Goal: Task Accomplishment & Management: Use online tool/utility

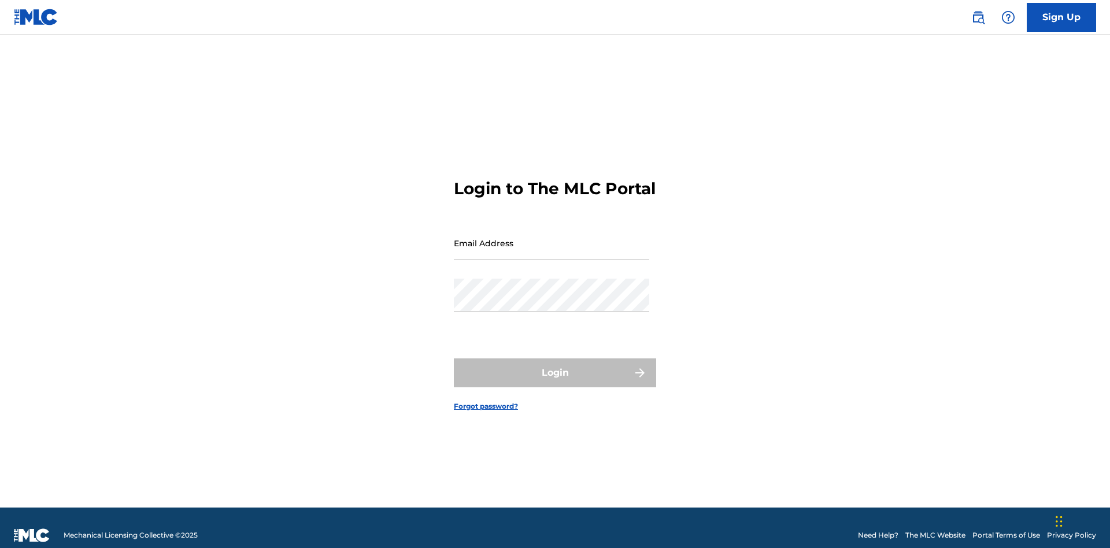
scroll to position [15, 0]
click at [552, 238] on input "Email Address" at bounding box center [551, 243] width 195 height 33
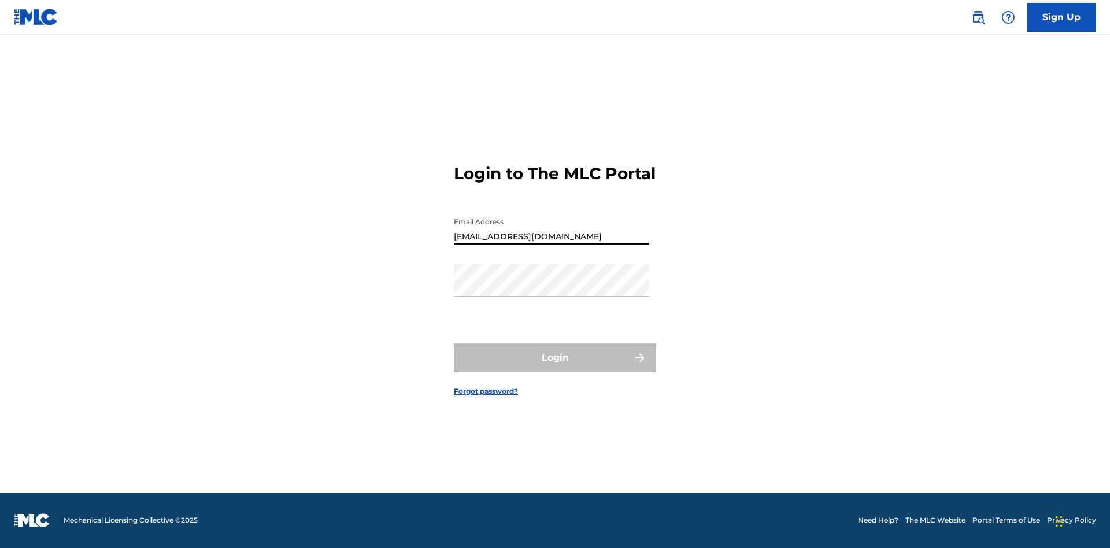
type input "[EMAIL_ADDRESS][DOMAIN_NAME]"
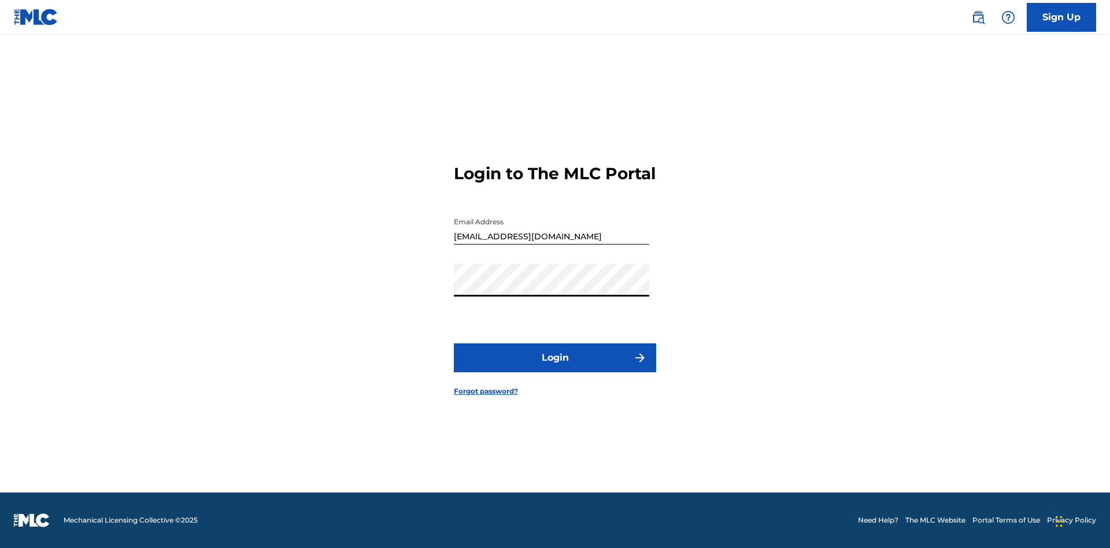
click at [555, 368] on button "Login" at bounding box center [555, 357] width 202 height 29
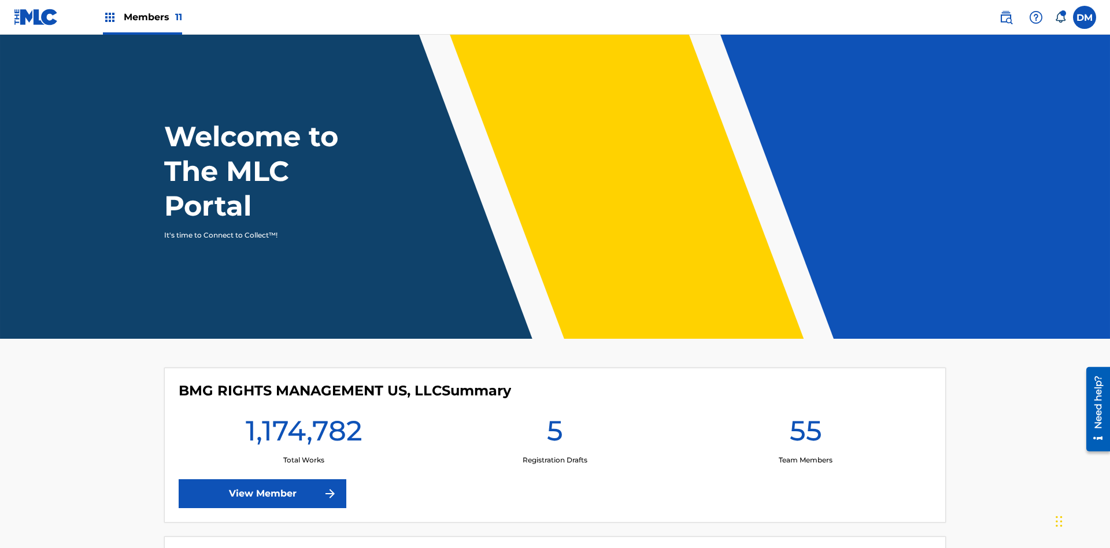
scroll to position [50, 0]
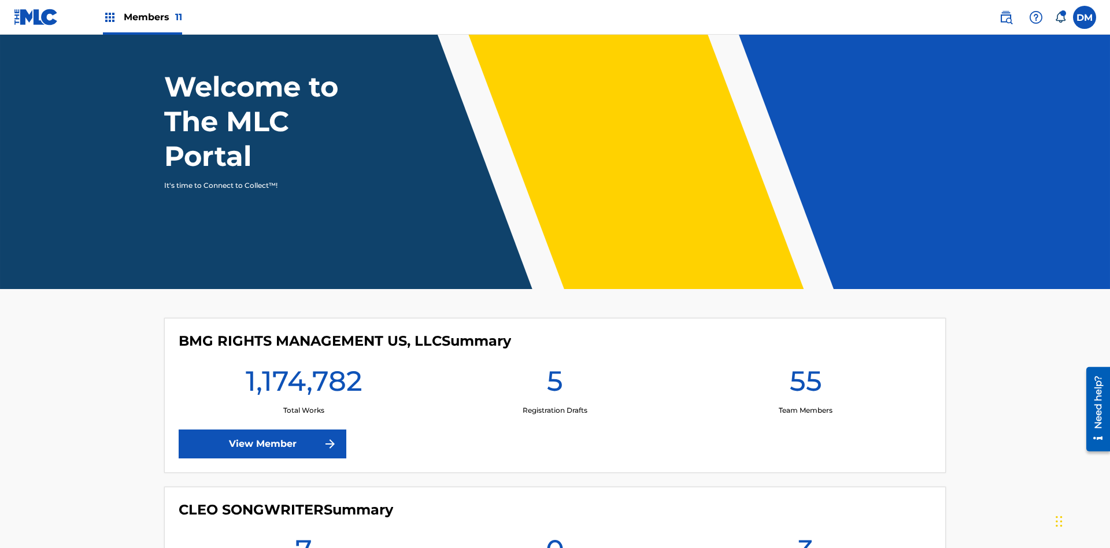
click at [142, 17] on span "Members 11" at bounding box center [153, 16] width 58 height 13
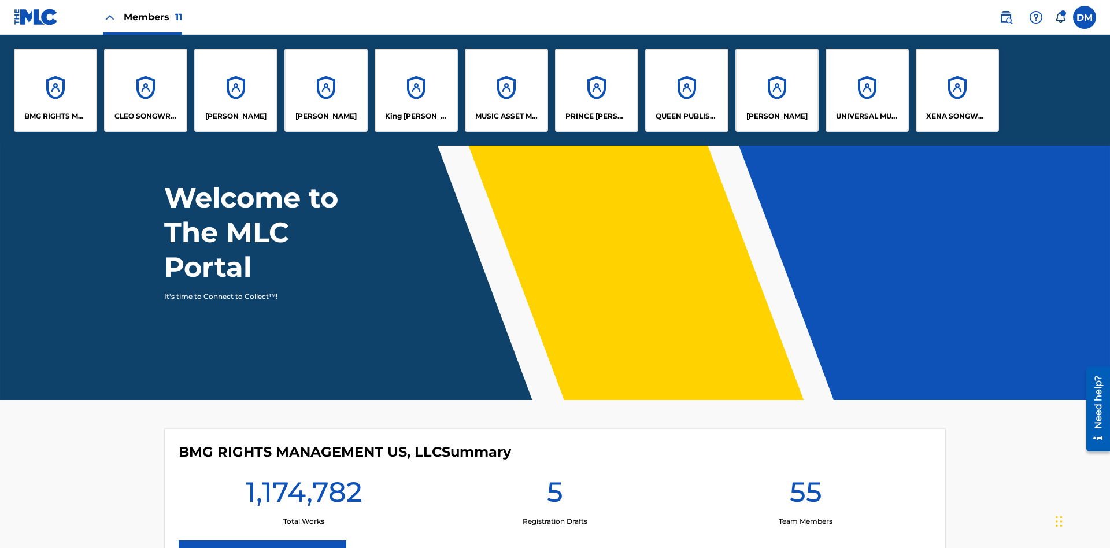
scroll to position [0, 0]
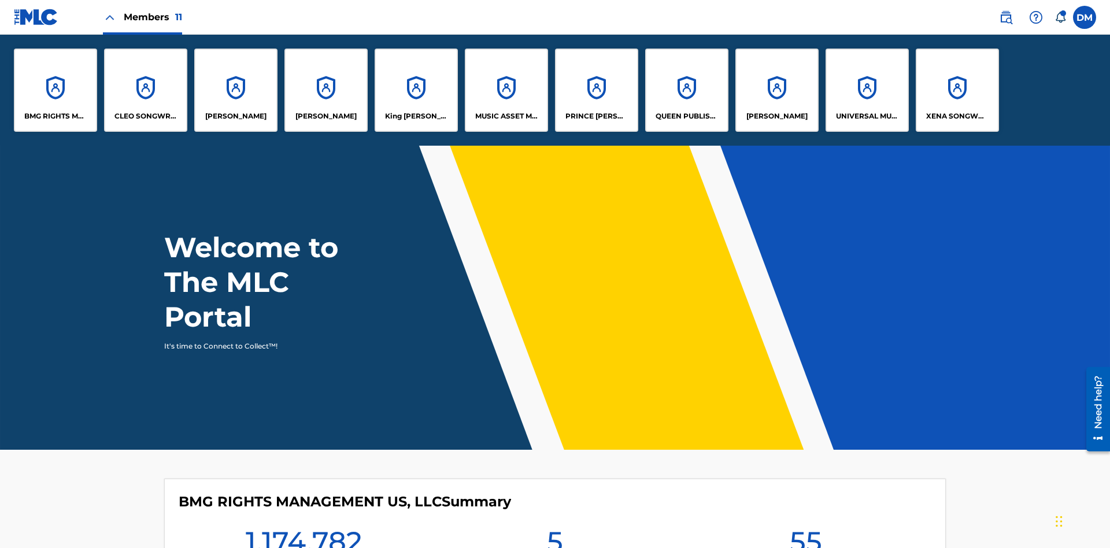
click at [686, 116] on p "QUEEN PUBLISHA" at bounding box center [687, 116] width 63 height 10
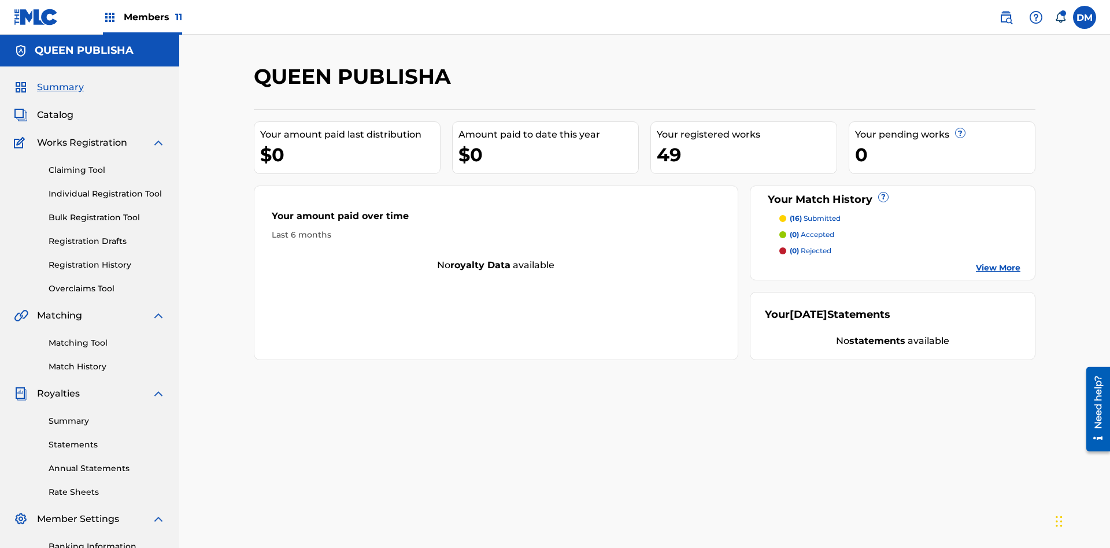
click at [107, 337] on link "Matching Tool" at bounding box center [107, 343] width 117 height 12
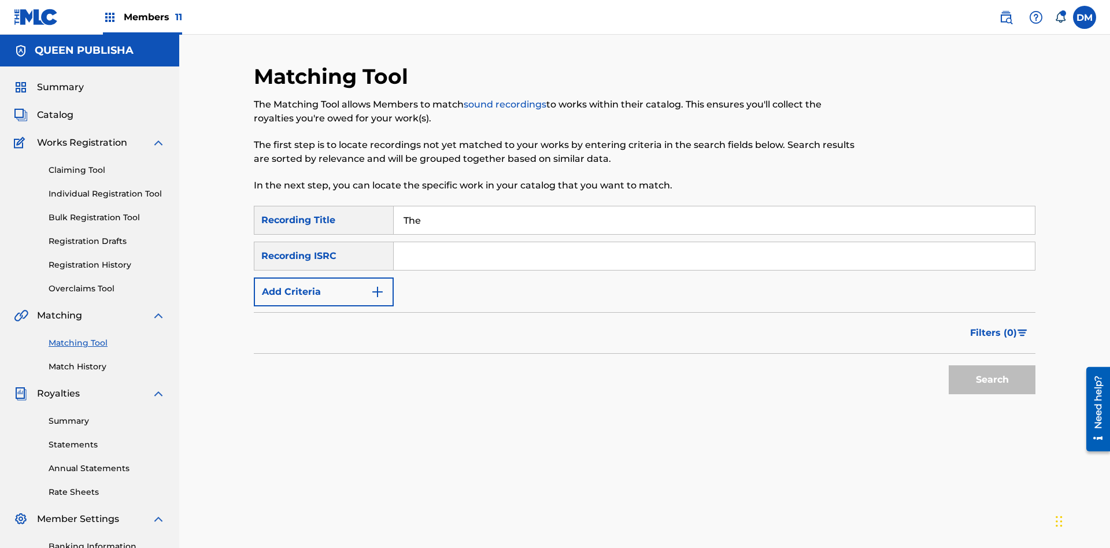
type input "The"
click at [992, 365] on button "Search" at bounding box center [992, 379] width 87 height 29
click at [714, 206] on input "The" at bounding box center [714, 220] width 641 height 28
click at [714, 242] on input "Search Form" at bounding box center [714, 256] width 641 height 28
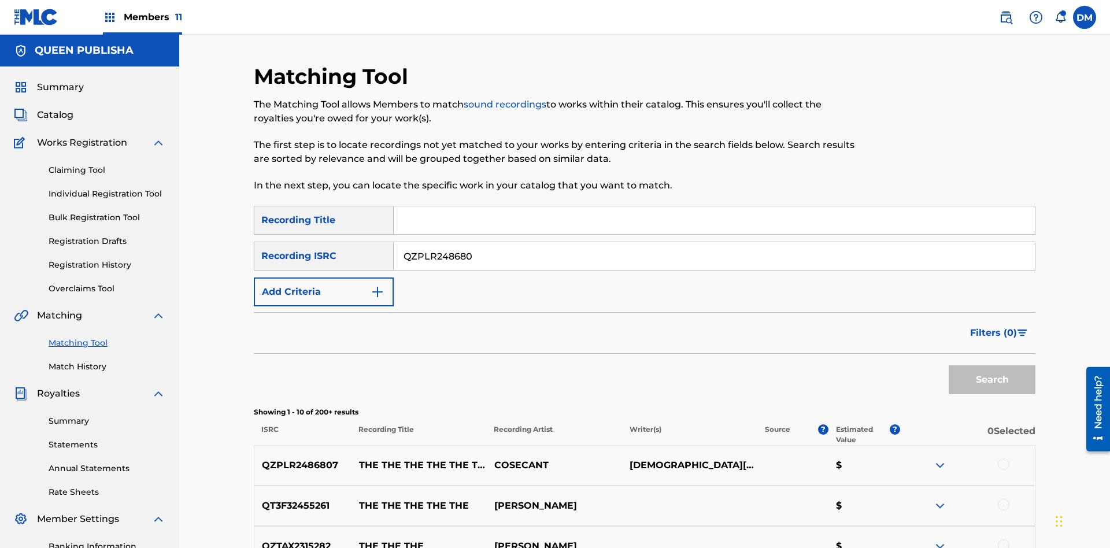
type input "QZPLR2486807"
click at [992, 365] on button "Search" at bounding box center [992, 379] width 87 height 29
click at [714, 242] on input "QZPLR2486807" at bounding box center [714, 256] width 641 height 28
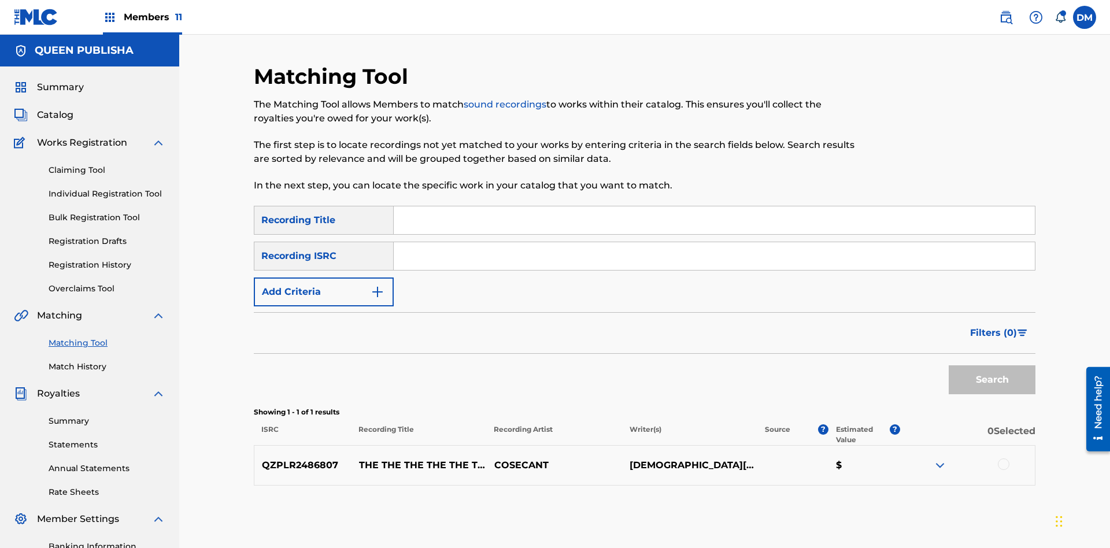
click at [714, 206] on input "Search Form" at bounding box center [714, 220] width 641 height 28
type input "THE THE THE THE THE THE THE THE"
click at [324, 278] on button "Add Criteria" at bounding box center [324, 292] width 140 height 29
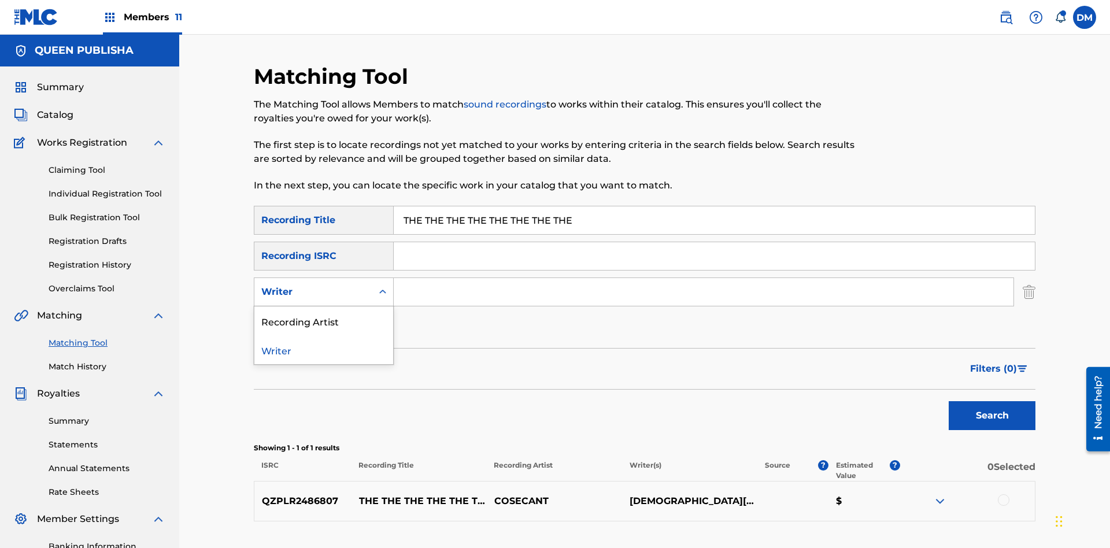
click at [324, 306] on div "Recording Artist" at bounding box center [323, 320] width 139 height 29
click at [324, 313] on button "Add Criteria" at bounding box center [324, 327] width 140 height 29
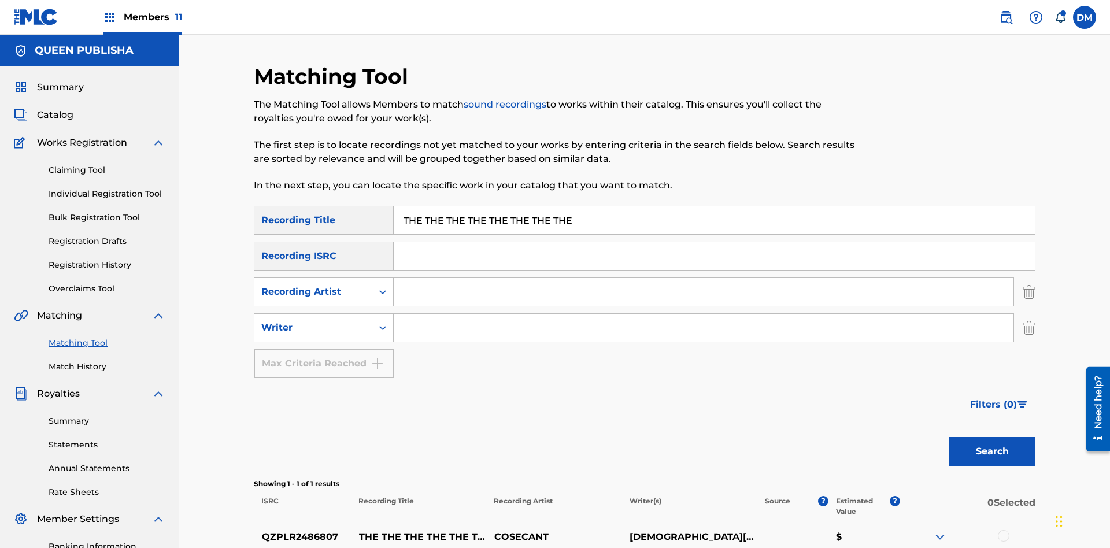
click at [704, 278] on input "Search Form" at bounding box center [704, 292] width 620 height 28
type input "COSECANT"
click at [704, 314] on input "Search Form" at bounding box center [704, 328] width 620 height 28
type input "CHRISTIAN K HEWLETT"
click at [992, 437] on button "Search" at bounding box center [992, 451] width 87 height 29
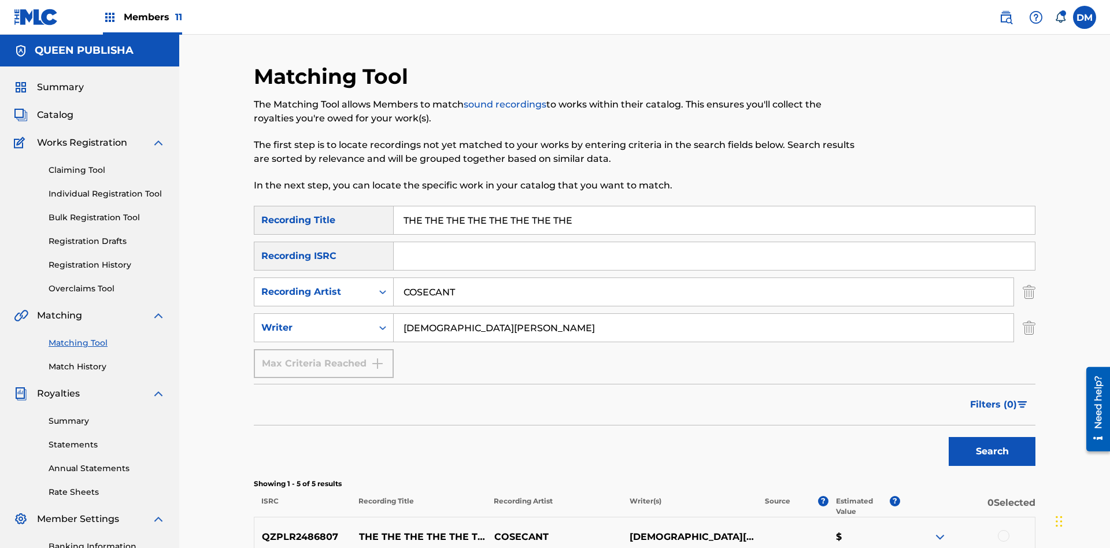
click at [714, 206] on input "THE THE THE THE THE THE THE THE" at bounding box center [714, 220] width 641 height 28
click at [704, 278] on input "COSECANT" at bounding box center [704, 292] width 620 height 28
click at [704, 314] on input "CHRISTIAN K HEWLETT" at bounding box center [704, 328] width 620 height 28
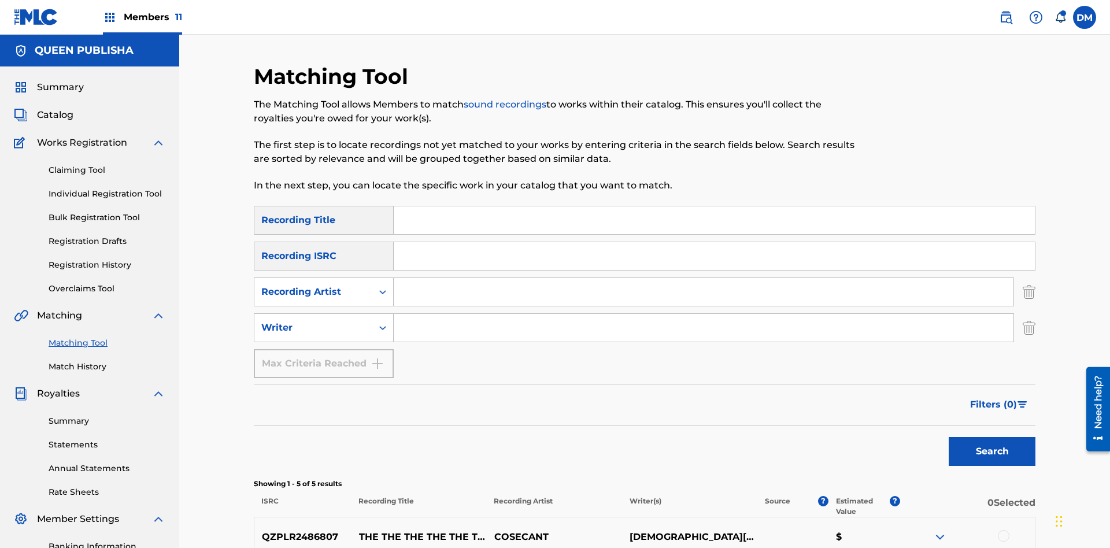
click at [714, 206] on input "Search Form" at bounding box center [714, 220] width 641 height 28
type input "THE THE THE THE THE THE THE THE"
click at [992, 437] on button "Search" at bounding box center [992, 451] width 87 height 29
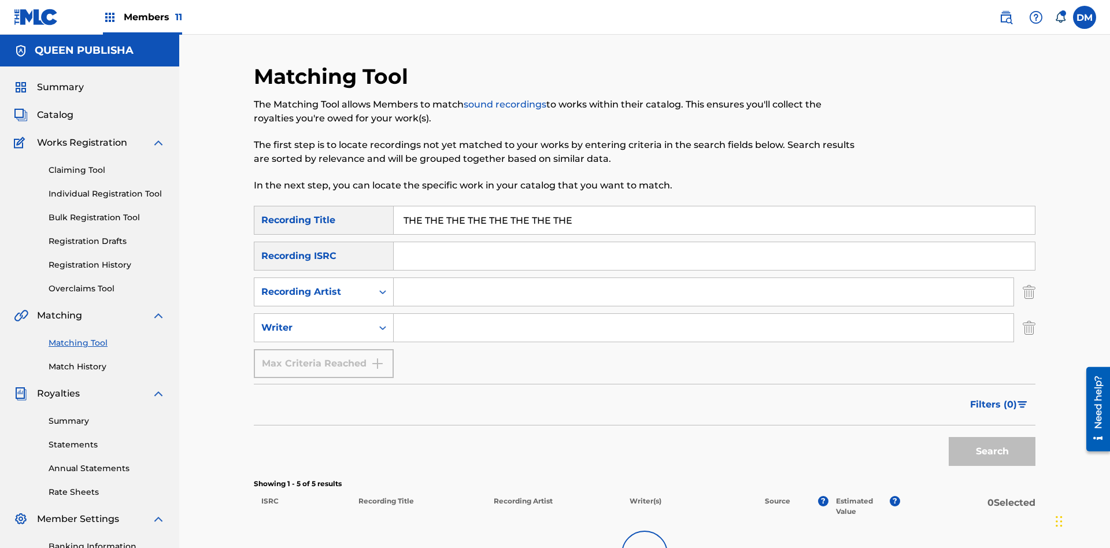
click at [714, 206] on input "THE THE THE THE THE THE THE THE" at bounding box center [714, 220] width 641 height 28
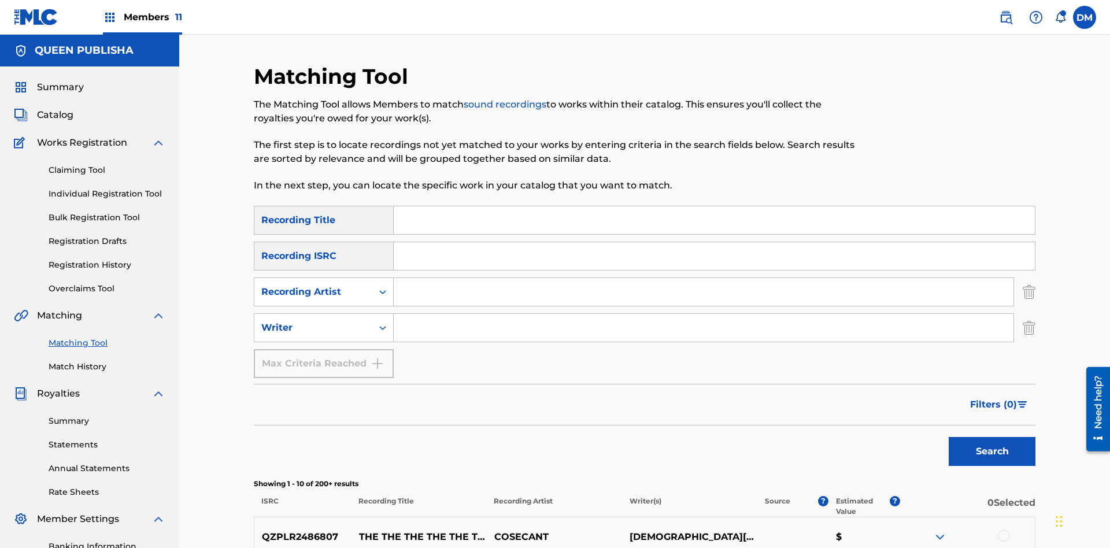
click at [704, 278] on input "Search Form" at bounding box center [704, 292] width 620 height 28
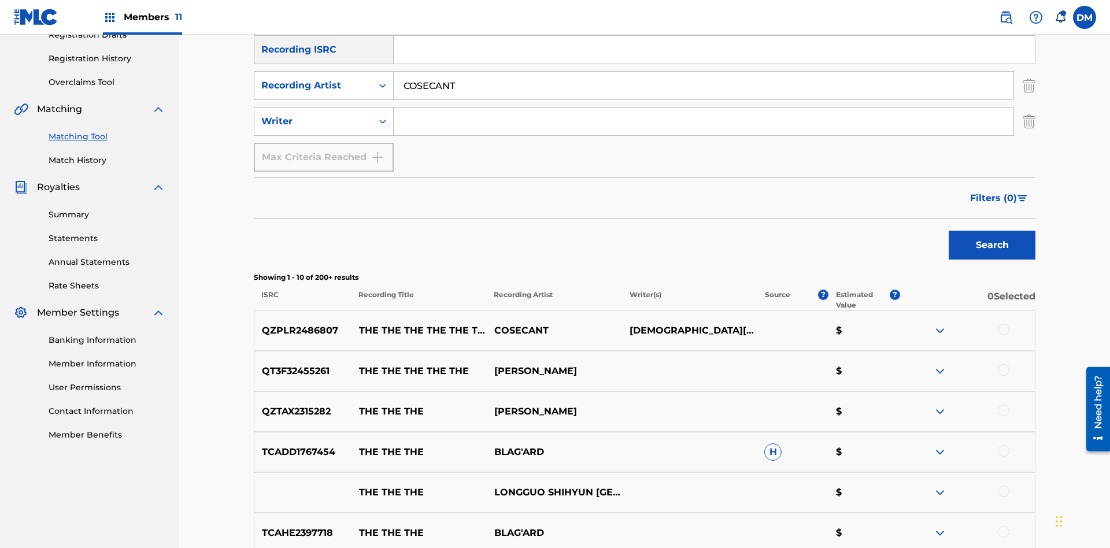
type input "COSECANT"
click at [992, 231] on button "Search" at bounding box center [992, 245] width 87 height 29
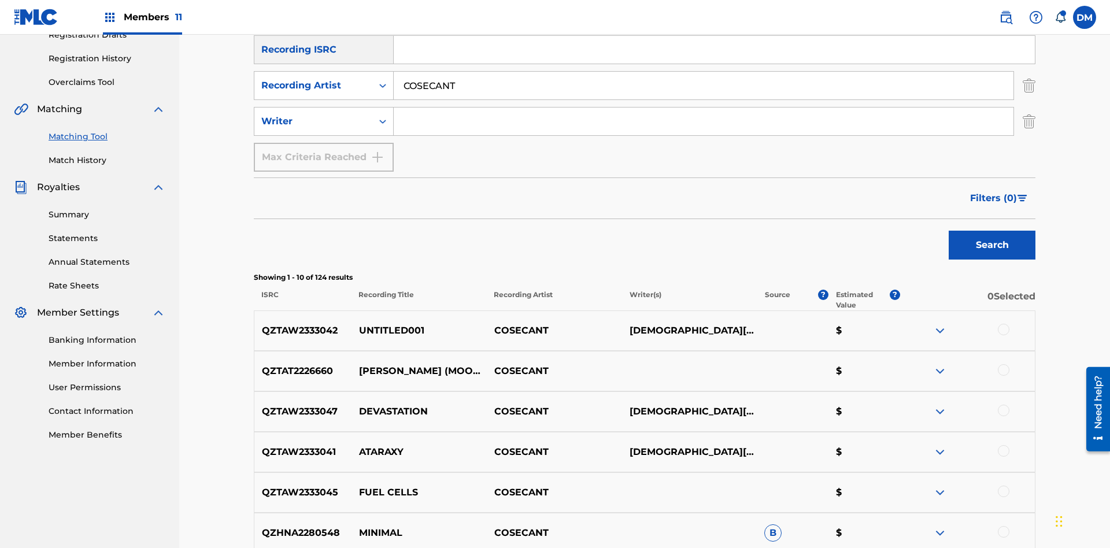
click at [704, 83] on input "COSECANT" at bounding box center [704, 86] width 620 height 28
click at [704, 108] on input "Search Form" at bounding box center [704, 122] width 620 height 28
type input "CHRISTIAN K HEWLETT"
click at [992, 231] on button "Search" at bounding box center [992, 245] width 87 height 29
click at [704, 108] on input "CHRISTIAN K HEWLETT" at bounding box center [704, 122] width 620 height 28
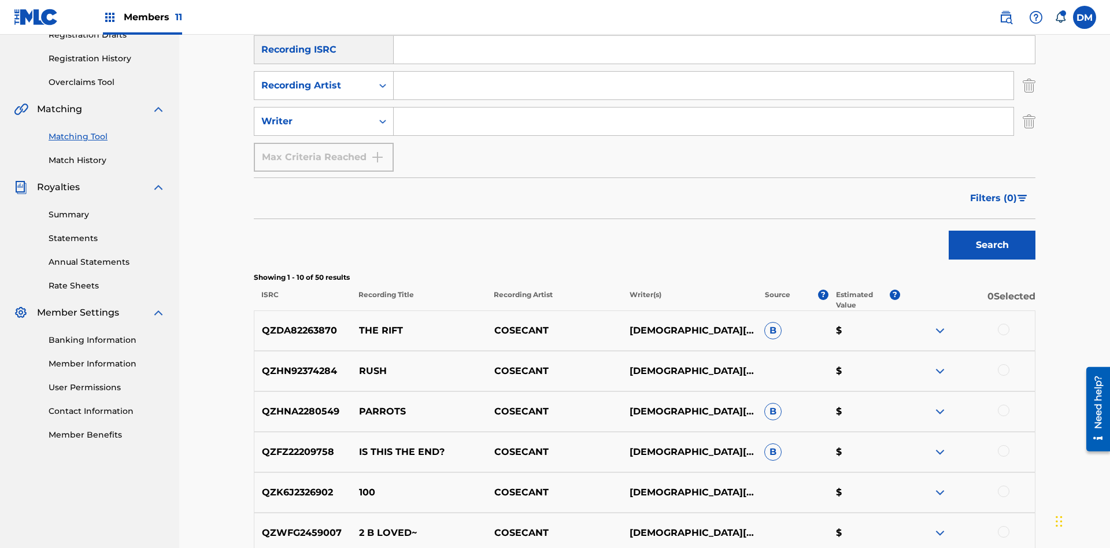
click at [1003, 324] on div at bounding box center [1004, 330] width 12 height 12
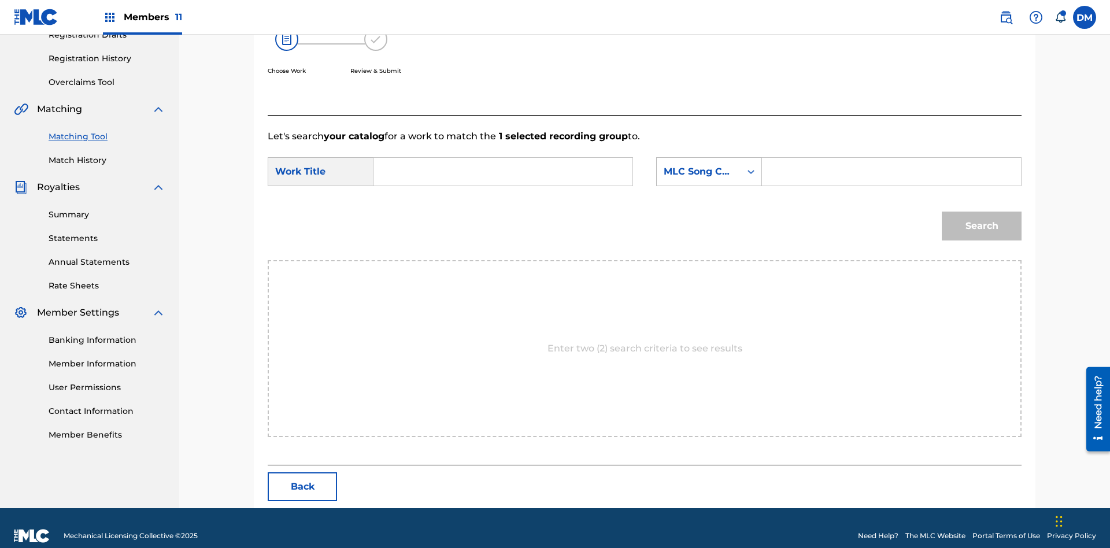
click at [503, 158] on input "Search Form" at bounding box center [502, 172] width 239 height 28
type input "ALL FIELDS FILLED"
click at [709, 165] on div "MLC Song Code" at bounding box center [699, 172] width 70 height 14
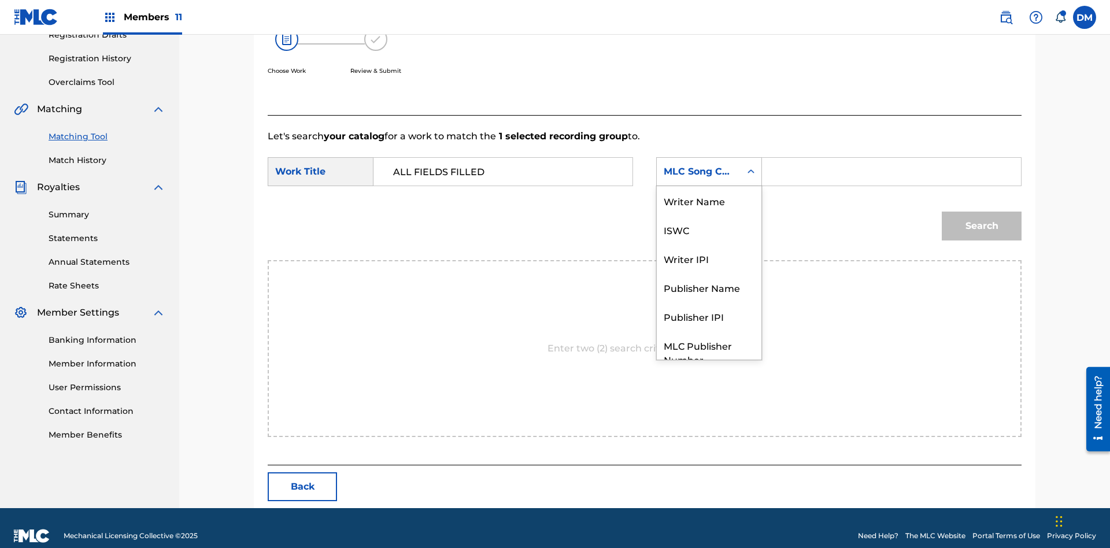
click at [709, 215] on div "ISWC" at bounding box center [709, 229] width 105 height 29
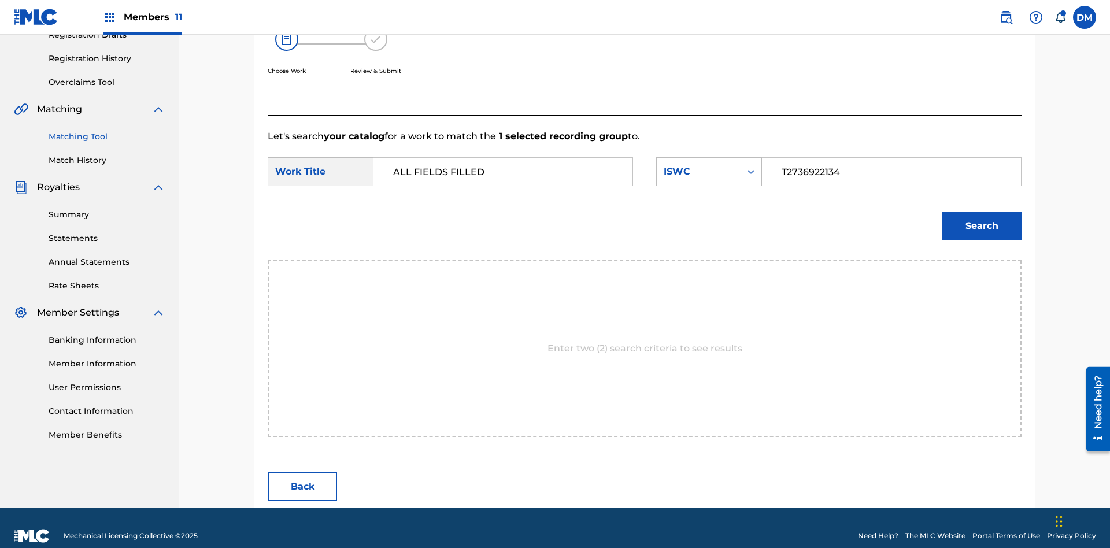
type input "T2736922134"
click at [982, 212] on button "Search" at bounding box center [982, 226] width 80 height 29
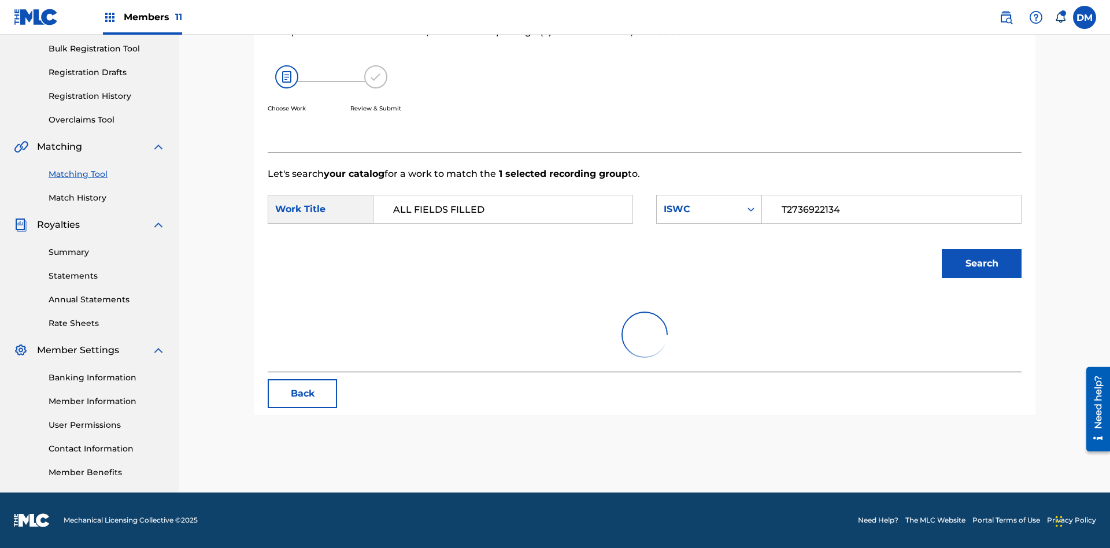
scroll to position [169, 0]
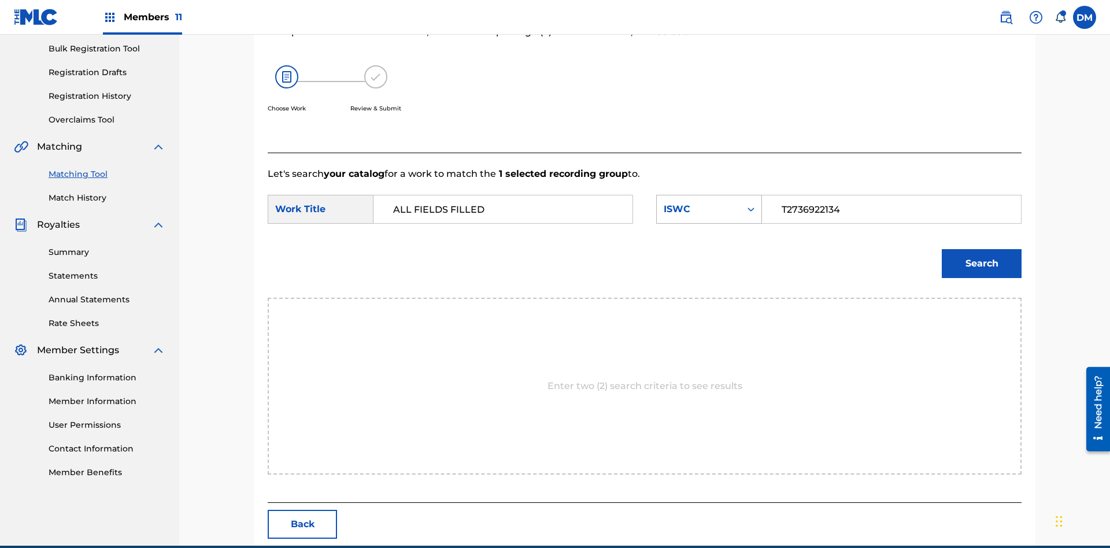
click at [891, 195] on input "T2736922134" at bounding box center [891, 209] width 239 height 28
click at [709, 202] on div "ISWC" at bounding box center [699, 209] width 70 height 14
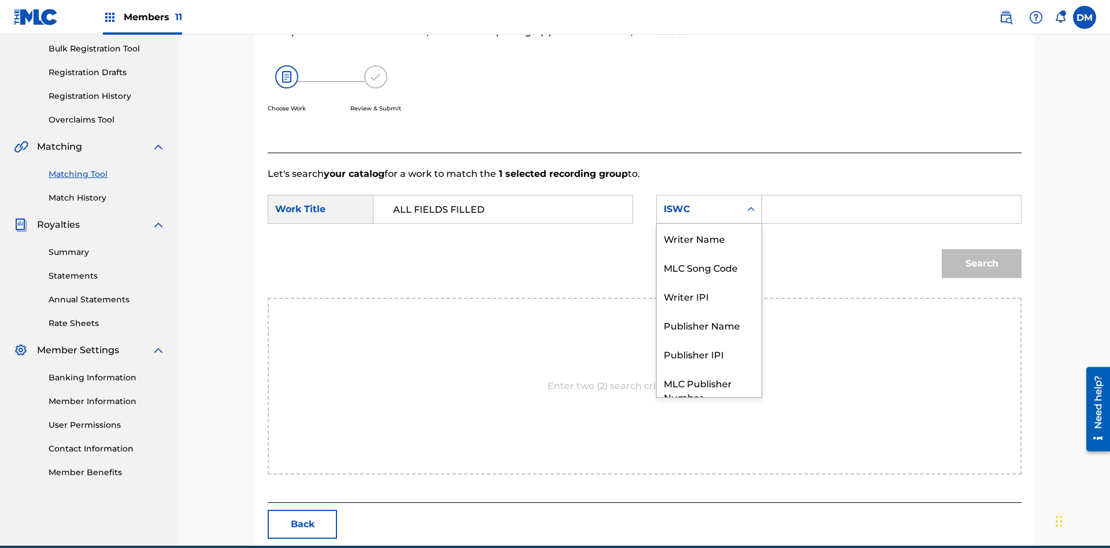
click at [709, 253] on div "MLC Song Code" at bounding box center [709, 267] width 105 height 29
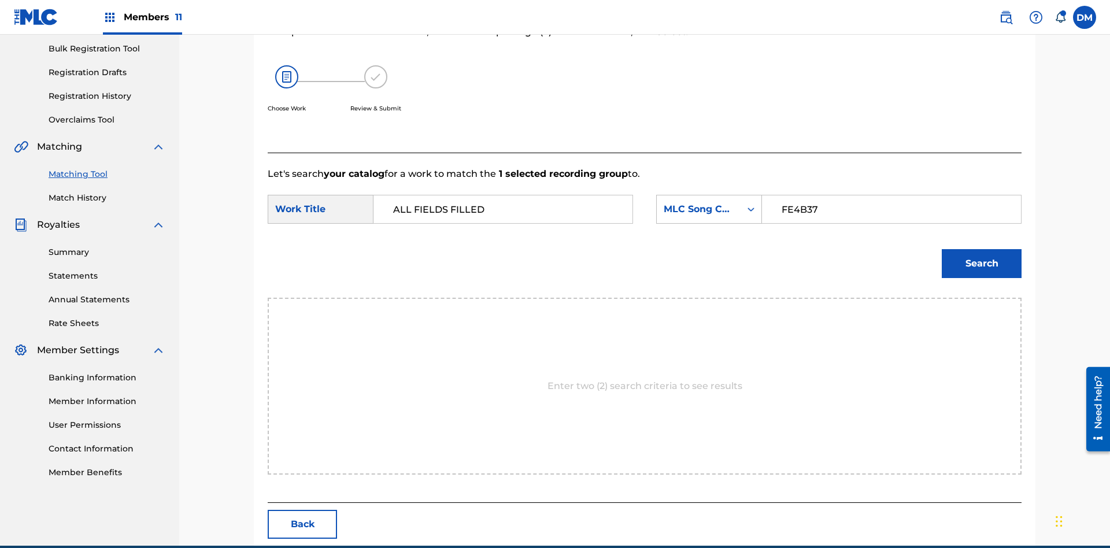
type input "FE4B37"
click at [982, 249] on button "Search" at bounding box center [982, 263] width 80 height 29
click at [891, 195] on input "FE4B37" at bounding box center [891, 209] width 239 height 28
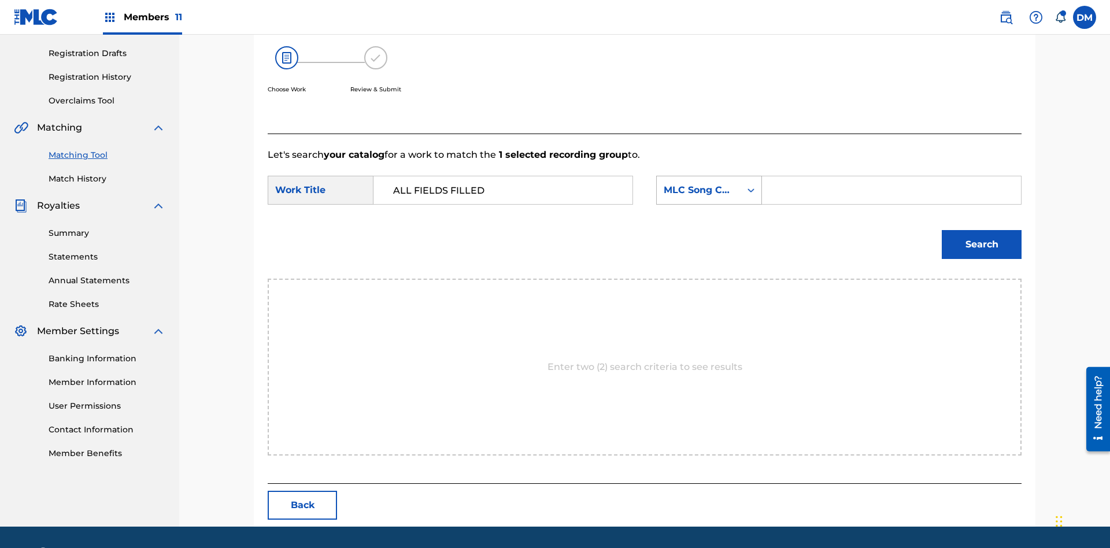
click at [709, 190] on div "MLC Song Code" at bounding box center [699, 190] width 70 height 14
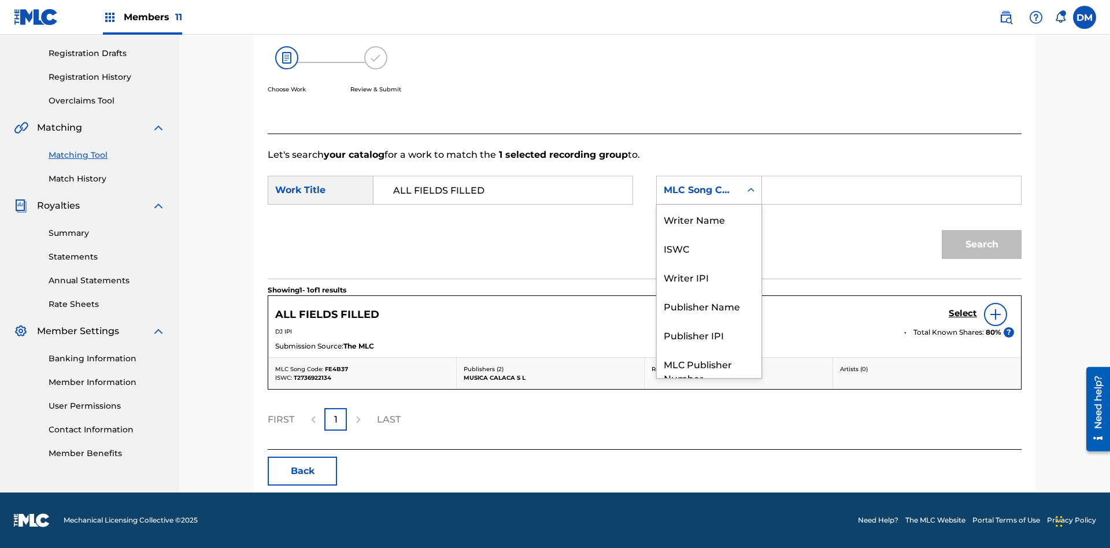
click at [709, 234] on div "Writer Name" at bounding box center [709, 219] width 105 height 29
click at [891, 190] on input "Search Form" at bounding box center [891, 190] width 239 height 28
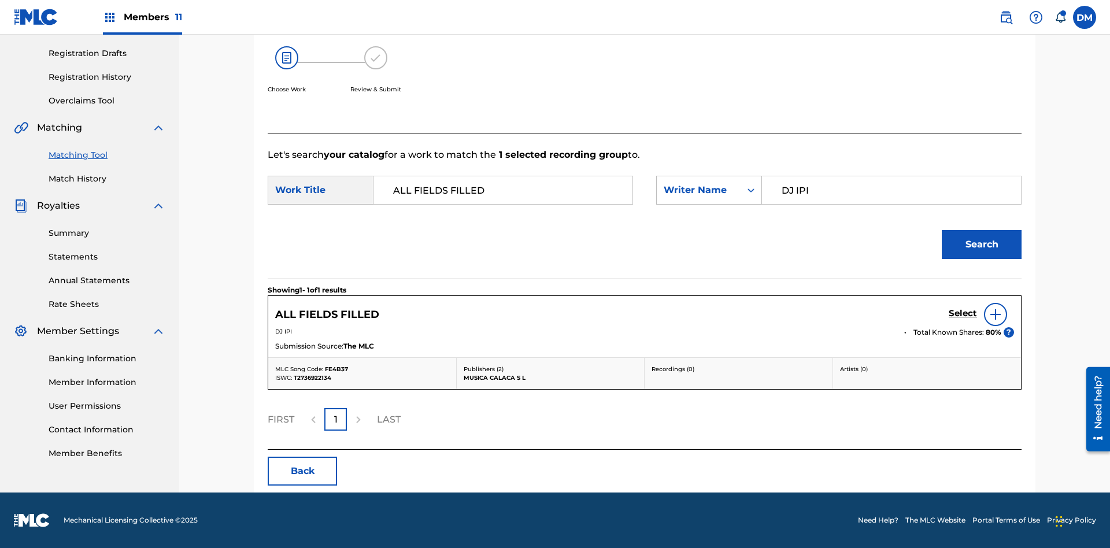
click at [982, 245] on button "Search" at bounding box center [982, 244] width 80 height 29
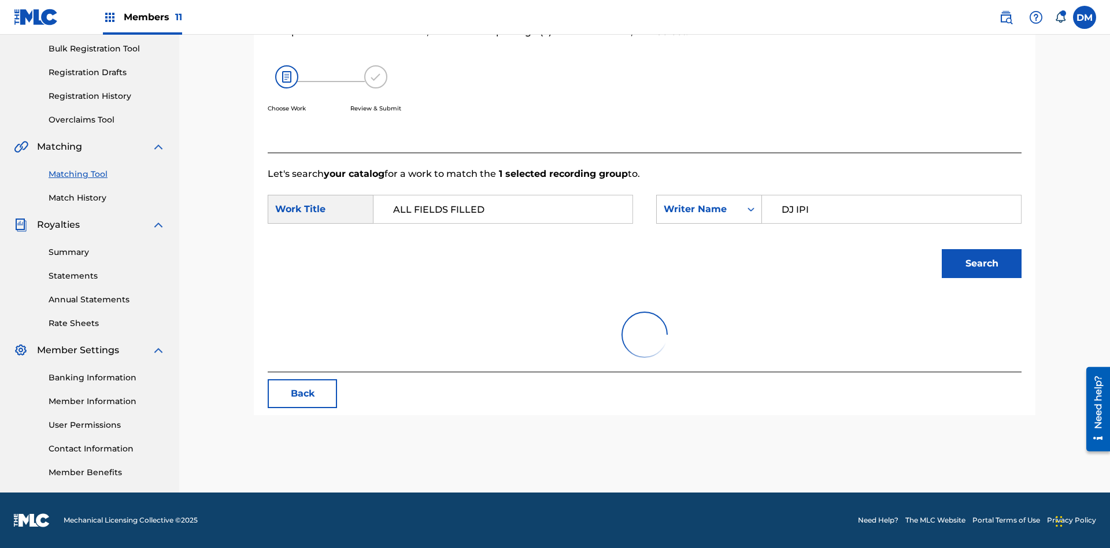
click at [891, 195] on input "DJ IPI" at bounding box center [891, 209] width 239 height 28
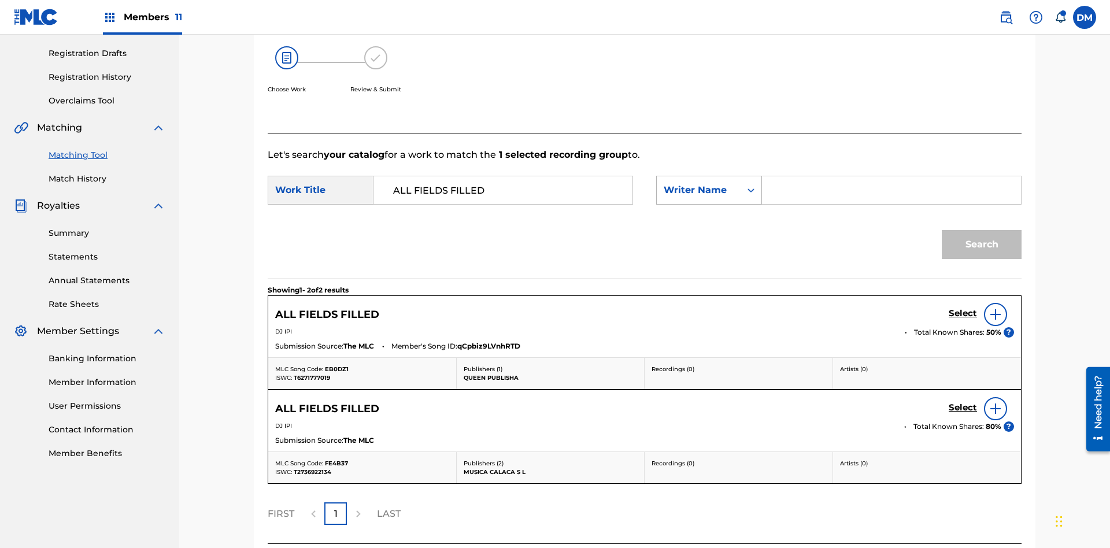
click at [709, 183] on div "Writer Name" at bounding box center [699, 190] width 70 height 14
click at [891, 176] on input "Search Form" at bounding box center [891, 190] width 239 height 28
click at [982, 230] on button "Search" at bounding box center [982, 244] width 80 height 29
click at [891, 176] on input "00280959528" at bounding box center [891, 190] width 239 height 28
click at [709, 183] on div "Writer IPI" at bounding box center [699, 190] width 70 height 14
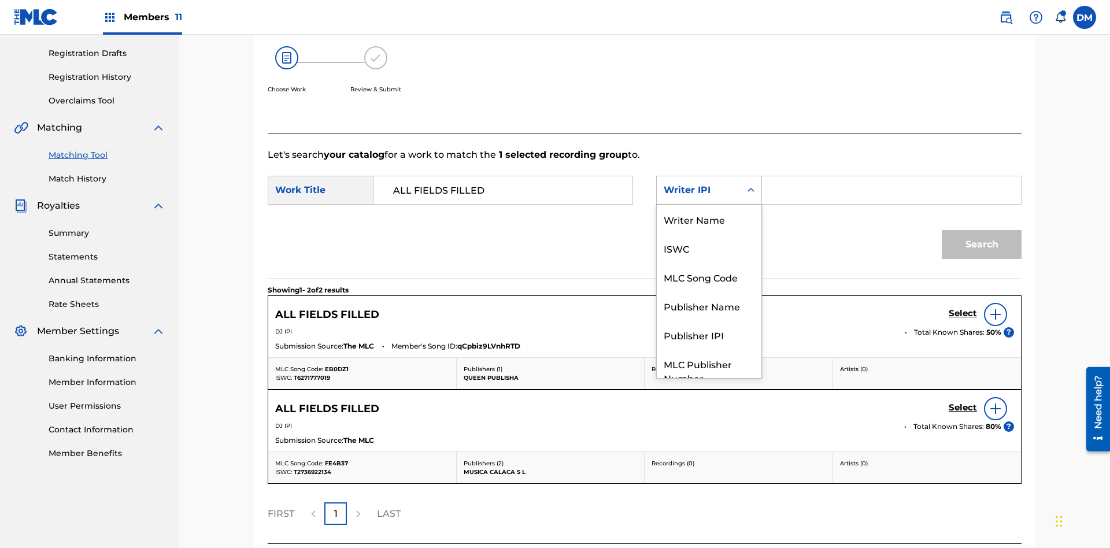
click at [709, 291] on div "Publisher Name" at bounding box center [709, 305] width 105 height 29
click at [891, 176] on input "Search Form" at bounding box center [891, 190] width 239 height 28
type input "Queen Publisha"
click at [982, 230] on button "Search" at bounding box center [982, 244] width 80 height 29
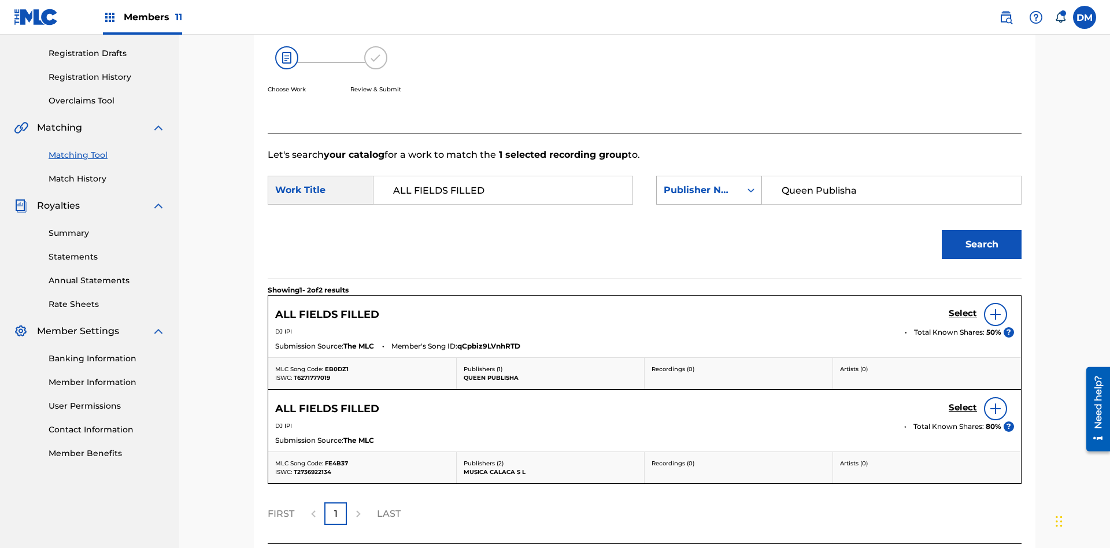
click at [891, 176] on input "Queen Publisha" at bounding box center [891, 190] width 239 height 28
click at [709, 183] on div "Publisher Name" at bounding box center [699, 190] width 70 height 14
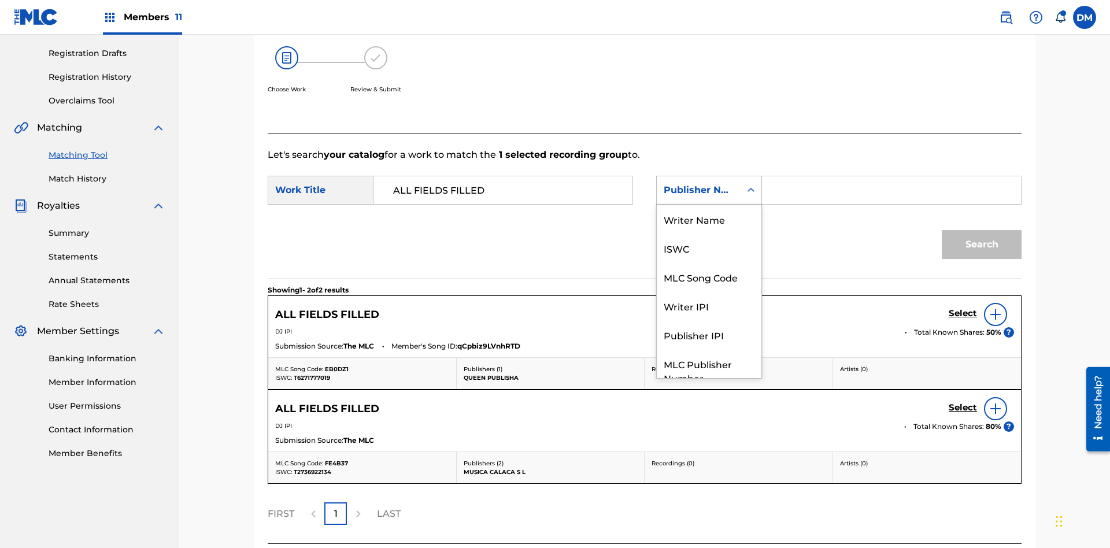
click at [709, 320] on div "Publisher IPI" at bounding box center [709, 334] width 105 height 29
click at [891, 176] on input "Search Form" at bounding box center [891, 190] width 239 height 28
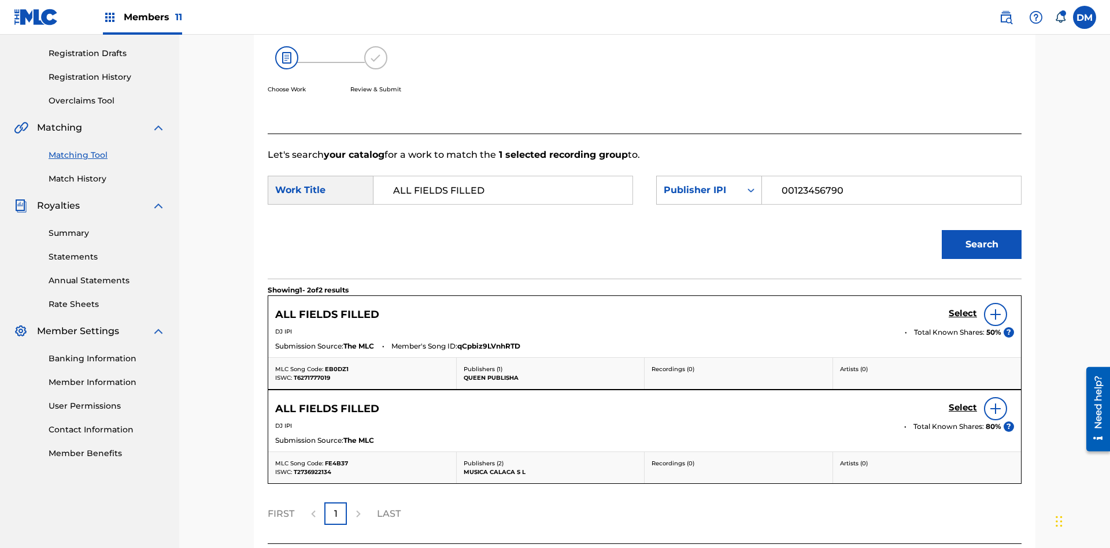
type input "00123456790"
click at [982, 230] on button "Search" at bounding box center [982, 244] width 80 height 29
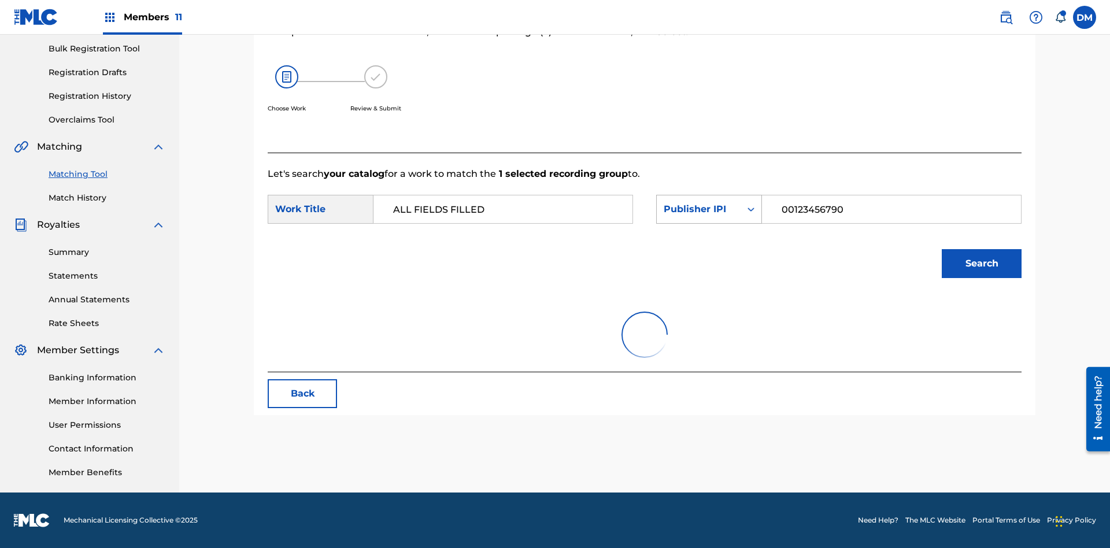
click at [891, 195] on input "00123456790" at bounding box center [891, 209] width 239 height 28
click at [709, 202] on div "Publisher IPI" at bounding box center [699, 209] width 70 height 14
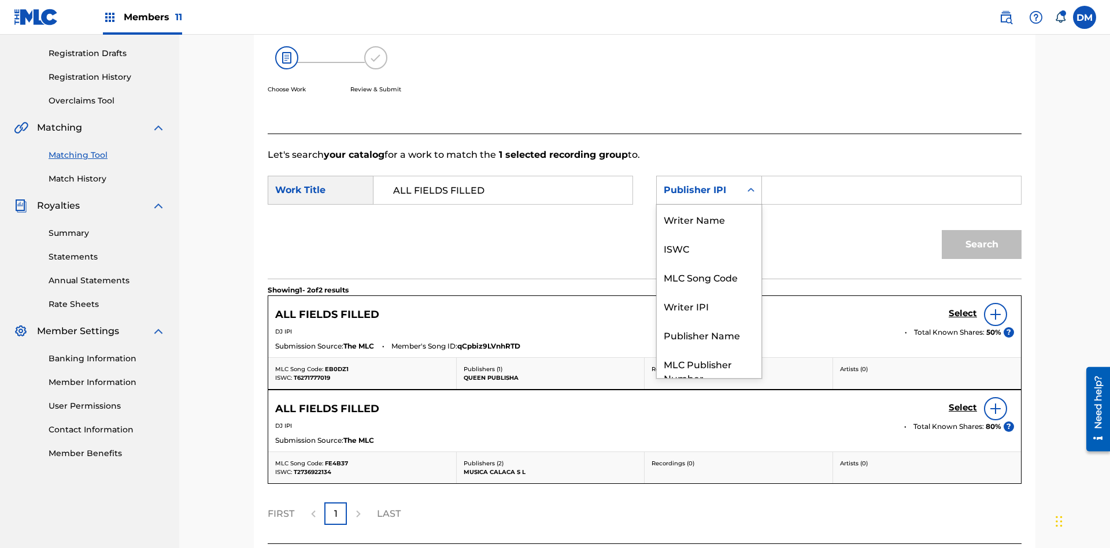
click at [709, 349] on div "MLC Publisher Number" at bounding box center [709, 370] width 105 height 43
click at [891, 176] on input "Search Form" at bounding box center [891, 190] width 239 height 28
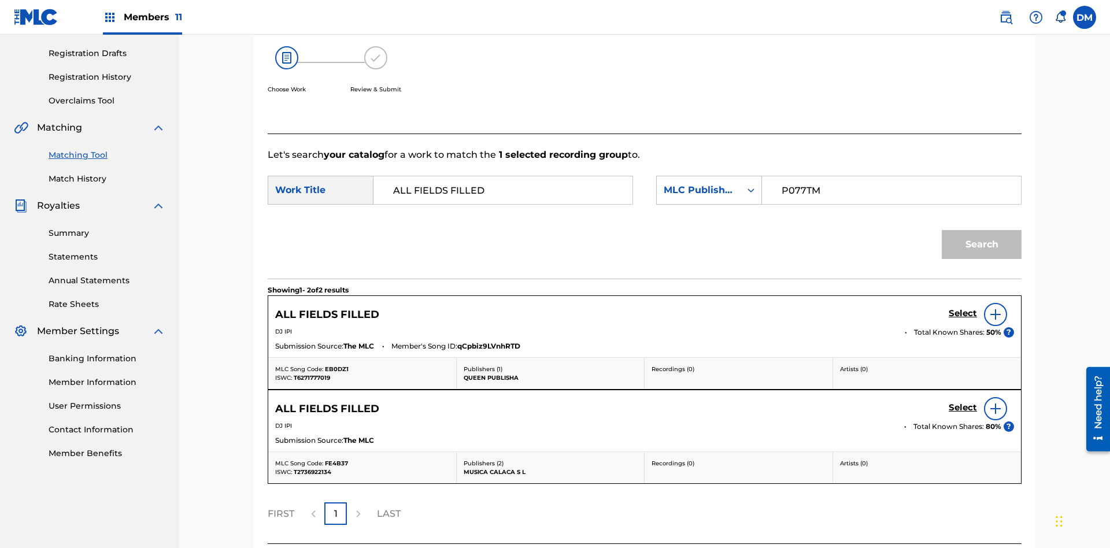
type input "P077TM"
click at [982, 230] on button "Search" at bounding box center [982, 244] width 80 height 29
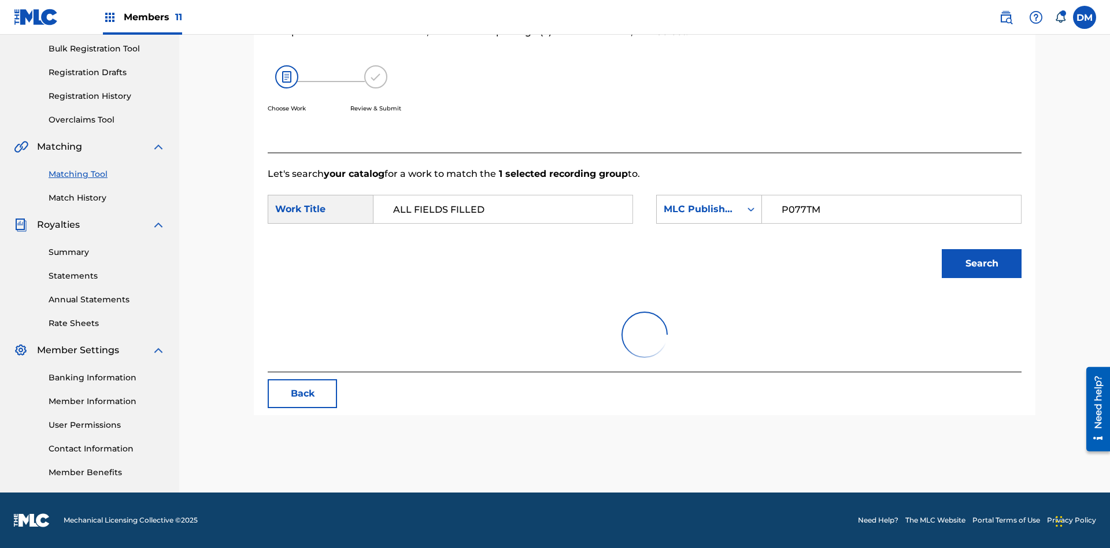
click at [891, 195] on input "P077TM" at bounding box center [891, 209] width 239 height 28
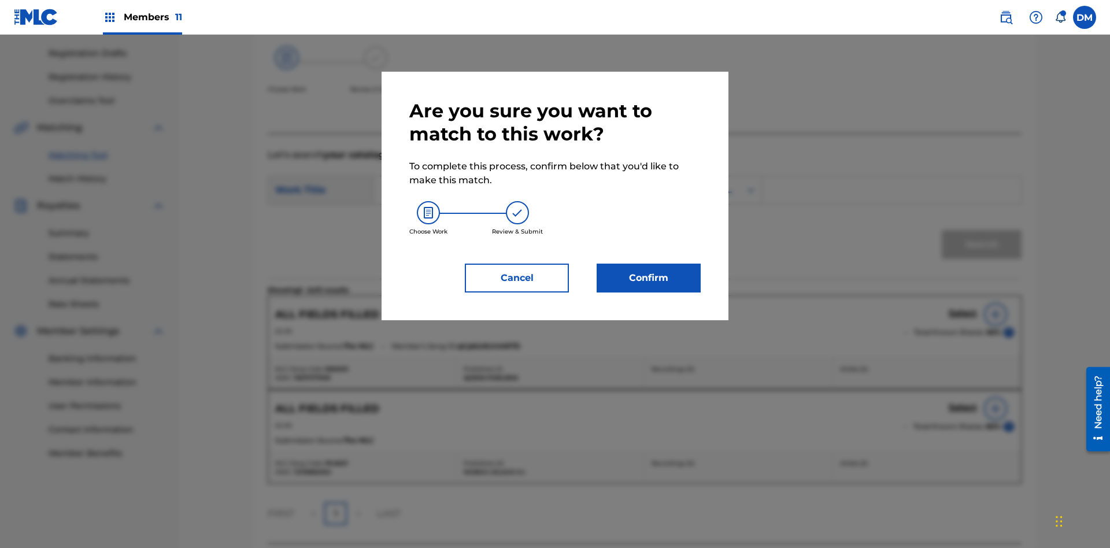
click at [649, 278] on button "Confirm" at bounding box center [649, 278] width 104 height 29
